Goal: Task Accomplishment & Management: Manage account settings

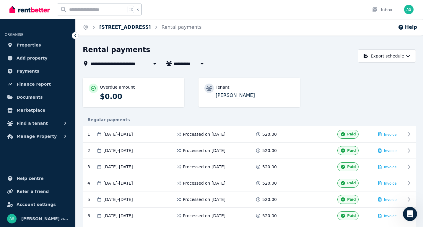
click at [126, 27] on link "[STREET_ADDRESS]" at bounding box center [125, 27] width 52 height 6
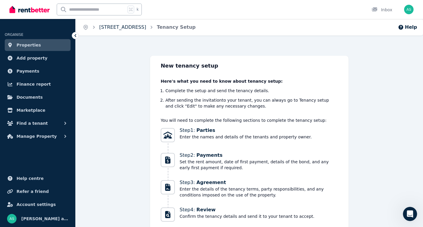
click at [130, 28] on link "[STREET_ADDRESS]" at bounding box center [122, 27] width 47 height 6
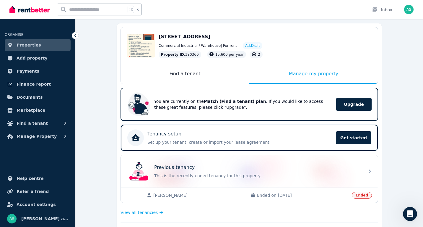
scroll to position [54, 0]
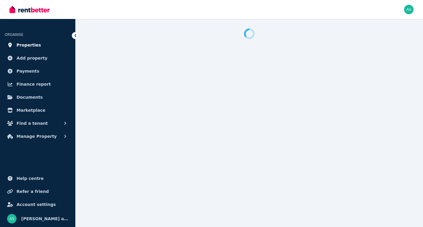
click at [23, 44] on span "Properties" at bounding box center [29, 44] width 25 height 7
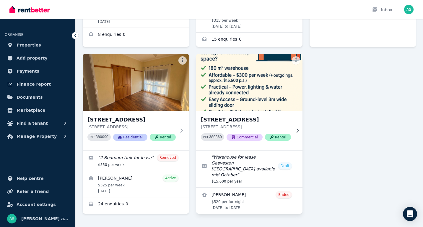
scroll to position [180, 0]
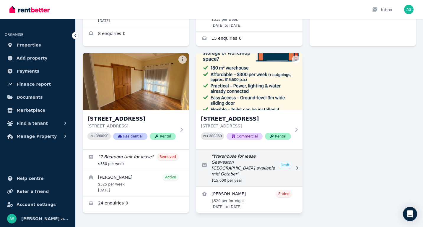
click at [296, 166] on icon at bounding box center [298, 168] width 6 height 4
click at [263, 157] on link "Edit listing: Warehouse for lease Geeveston Tasmania available mid October" at bounding box center [249, 167] width 106 height 37
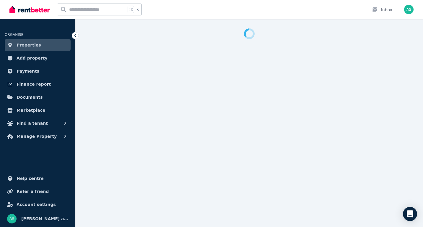
select select "***"
select select "**********"
select select "*********"
select select "**********"
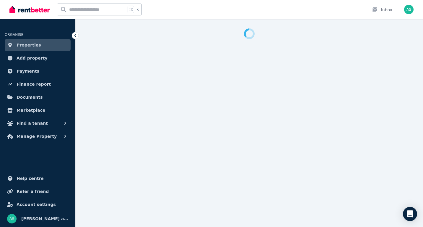
select select "**********"
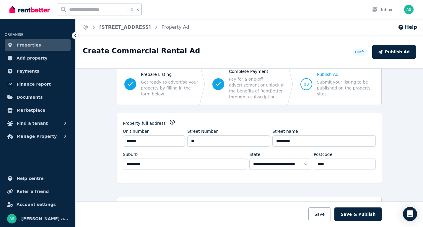
scroll to position [21, 0]
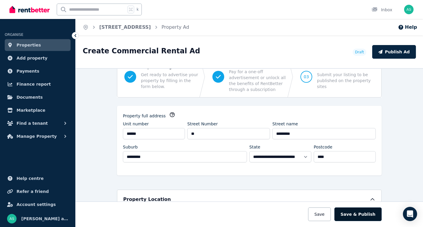
click at [365, 213] on button "Save & Publish" at bounding box center [358, 214] width 47 height 14
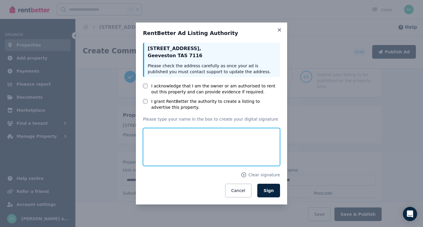
click at [172, 138] on input "text" at bounding box center [211, 147] width 137 height 38
type input "**********"
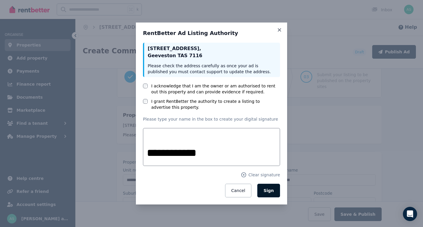
click at [273, 192] on span "Sign" at bounding box center [269, 190] width 10 height 5
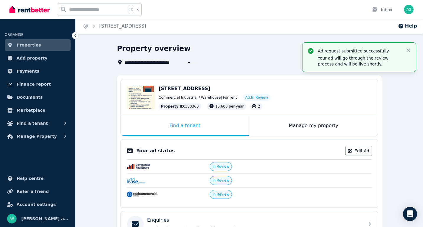
scroll to position [1, 0]
click at [408, 50] on icon "button" at bounding box center [409, 50] width 4 height 4
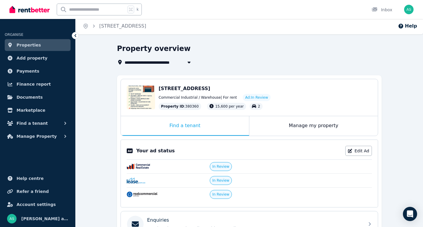
click at [75, 36] on icon at bounding box center [75, 36] width 6 height 6
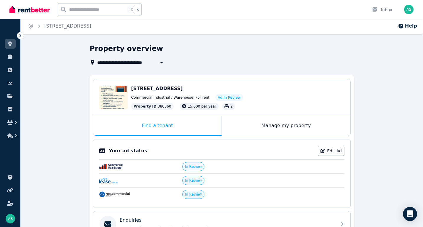
click at [19, 36] on icon at bounding box center [20, 36] width 6 height 6
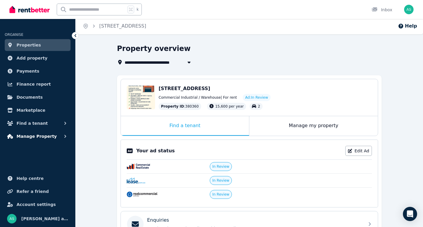
click at [22, 135] on span "Manage Property" at bounding box center [37, 135] width 40 height 7
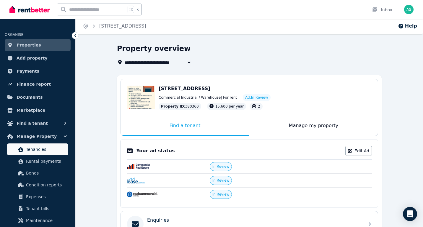
click at [33, 152] on span "Tenancies" at bounding box center [46, 148] width 40 height 7
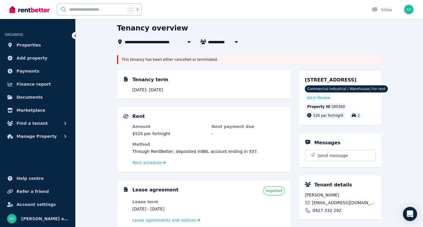
scroll to position [24, 0]
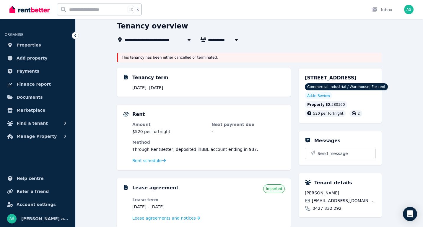
click at [190, 39] on icon at bounding box center [189, 40] width 3 height 2
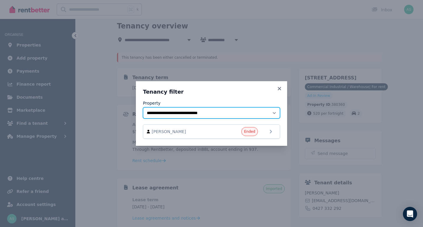
select select "**********"
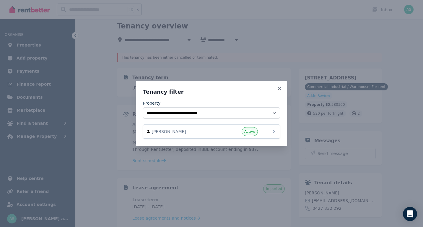
click at [260, 130] on div "[PERSON_NAME] Active" at bounding box center [212, 131] width 130 height 9
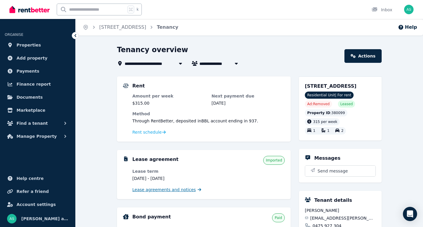
click at [162, 189] on span "Lease agreements and notices" at bounding box center [164, 189] width 64 height 6
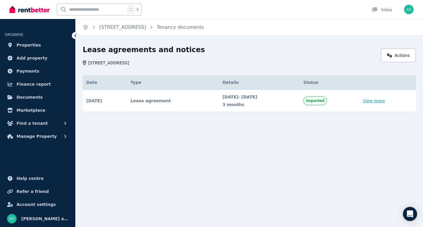
click at [379, 102] on link "View lease" at bounding box center [374, 101] width 22 height 6
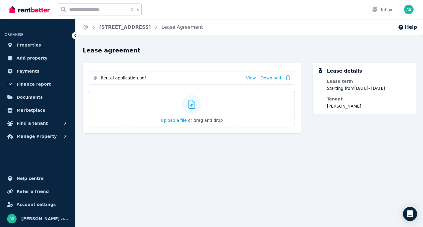
click at [74, 34] on icon at bounding box center [75, 36] width 6 height 6
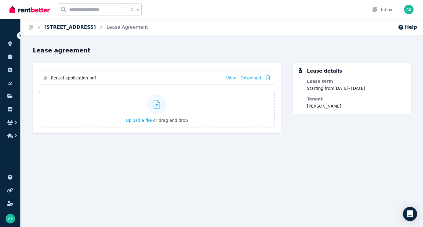
click at [75, 28] on link "[STREET_ADDRESS]" at bounding box center [70, 27] width 52 height 6
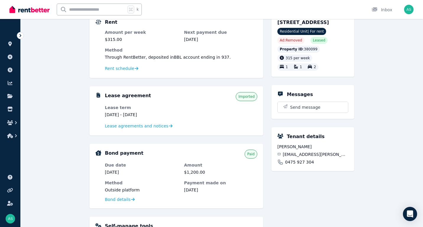
scroll to position [65, 0]
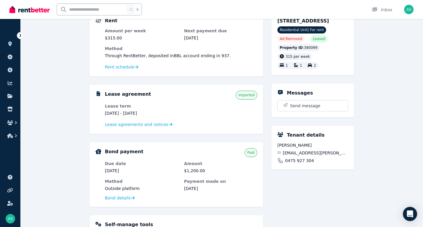
click at [126, 114] on dd "[DATE] - [DATE]" at bounding box center [141, 113] width 73 height 6
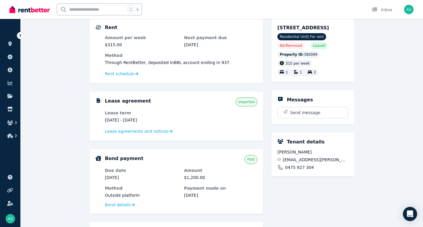
scroll to position [56, 0]
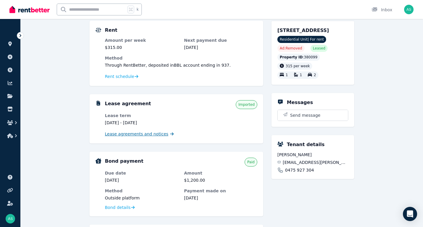
click at [124, 136] on span "Lease agreements and notices" at bounding box center [137, 134] width 64 height 6
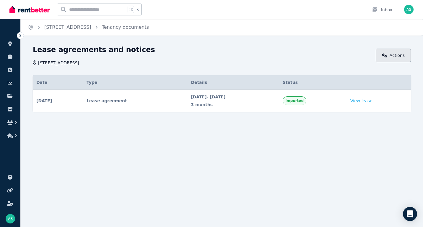
click at [392, 53] on link "Actions" at bounding box center [393, 55] width 35 height 14
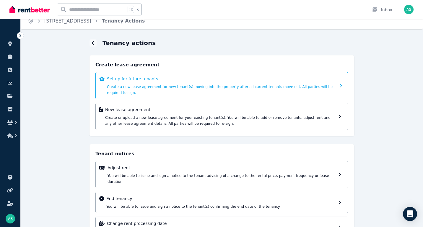
scroll to position [7, 0]
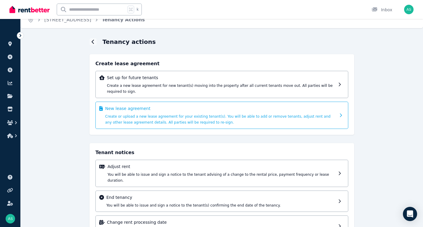
click at [159, 118] on span "Create or upload a new lease agreement for your existing tenant(s). You will be…" at bounding box center [218, 119] width 226 height 10
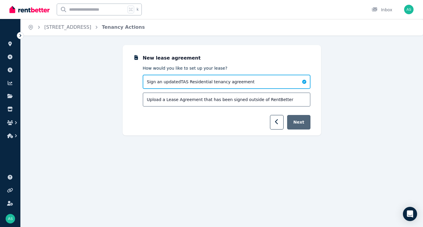
click at [300, 124] on button "Next" at bounding box center [298, 122] width 23 height 14
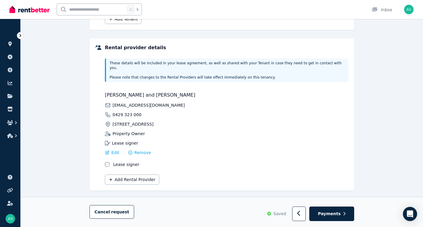
scroll to position [123, 0]
click at [327, 213] on span "Payments" at bounding box center [329, 214] width 23 height 6
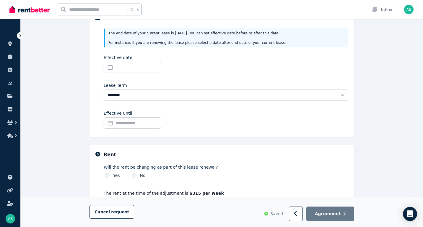
scroll to position [84, 0]
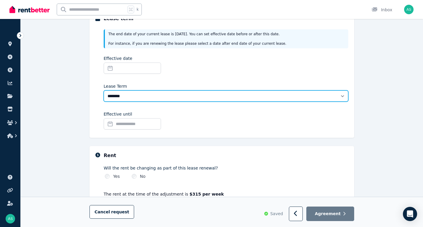
select select "**********"
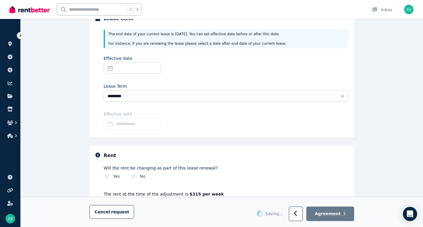
click at [123, 122] on input "Effective until" at bounding box center [132, 123] width 57 height 11
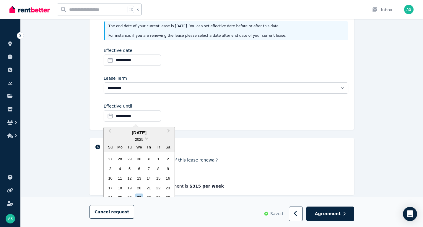
scroll to position [92, 0]
click at [131, 63] on input "**********" at bounding box center [132, 59] width 57 height 11
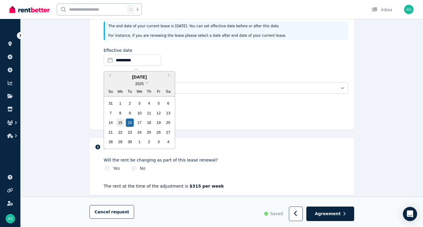
click at [121, 122] on div "15" at bounding box center [121, 122] width 8 height 8
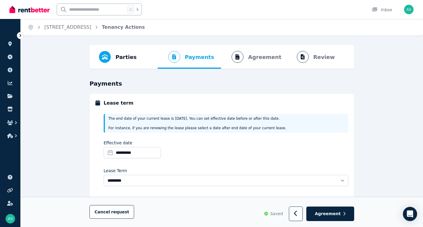
scroll to position [0, 0]
